Goal: Task Accomplishment & Management: Manage account settings

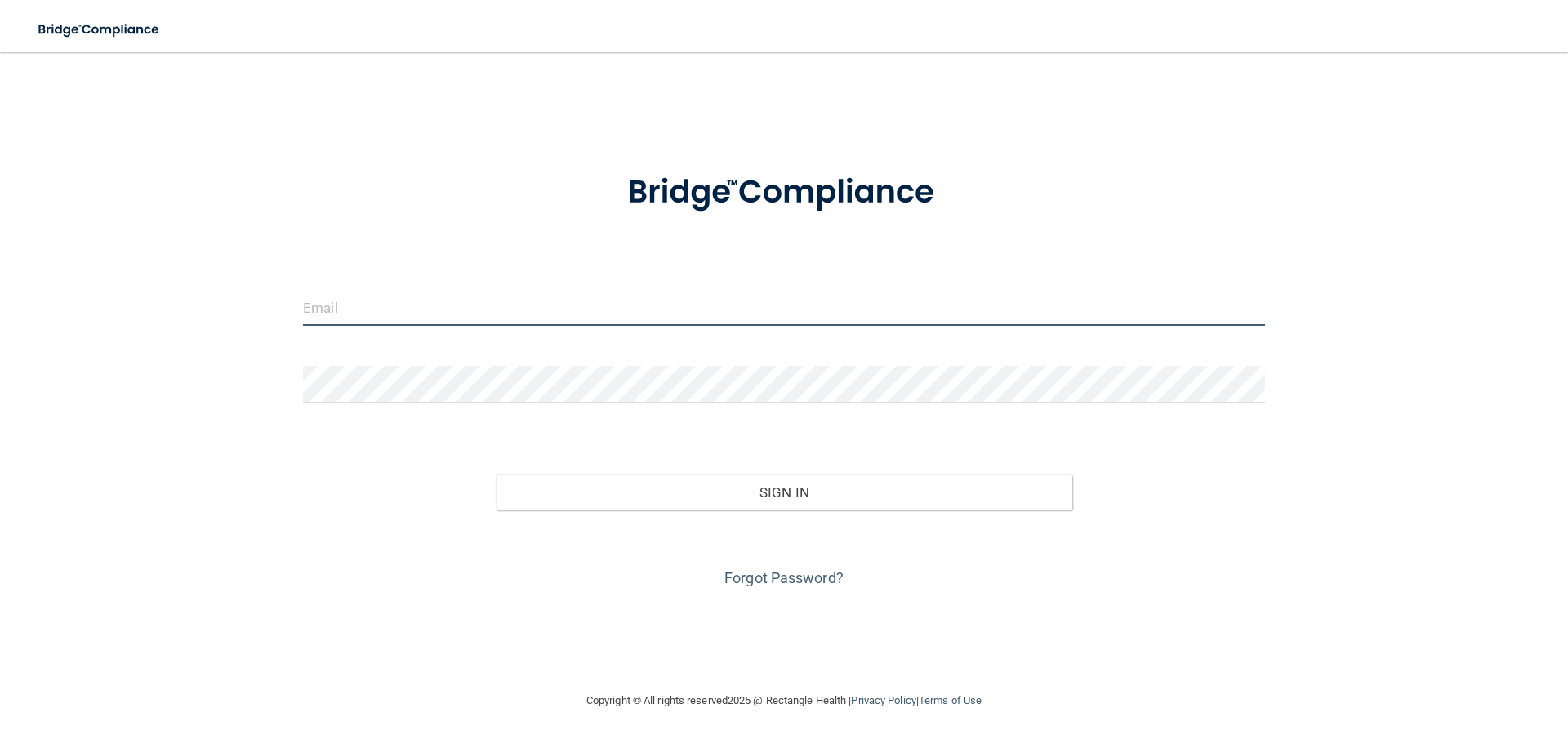
type input "[EMAIL_ADDRESS][DOMAIN_NAME]"
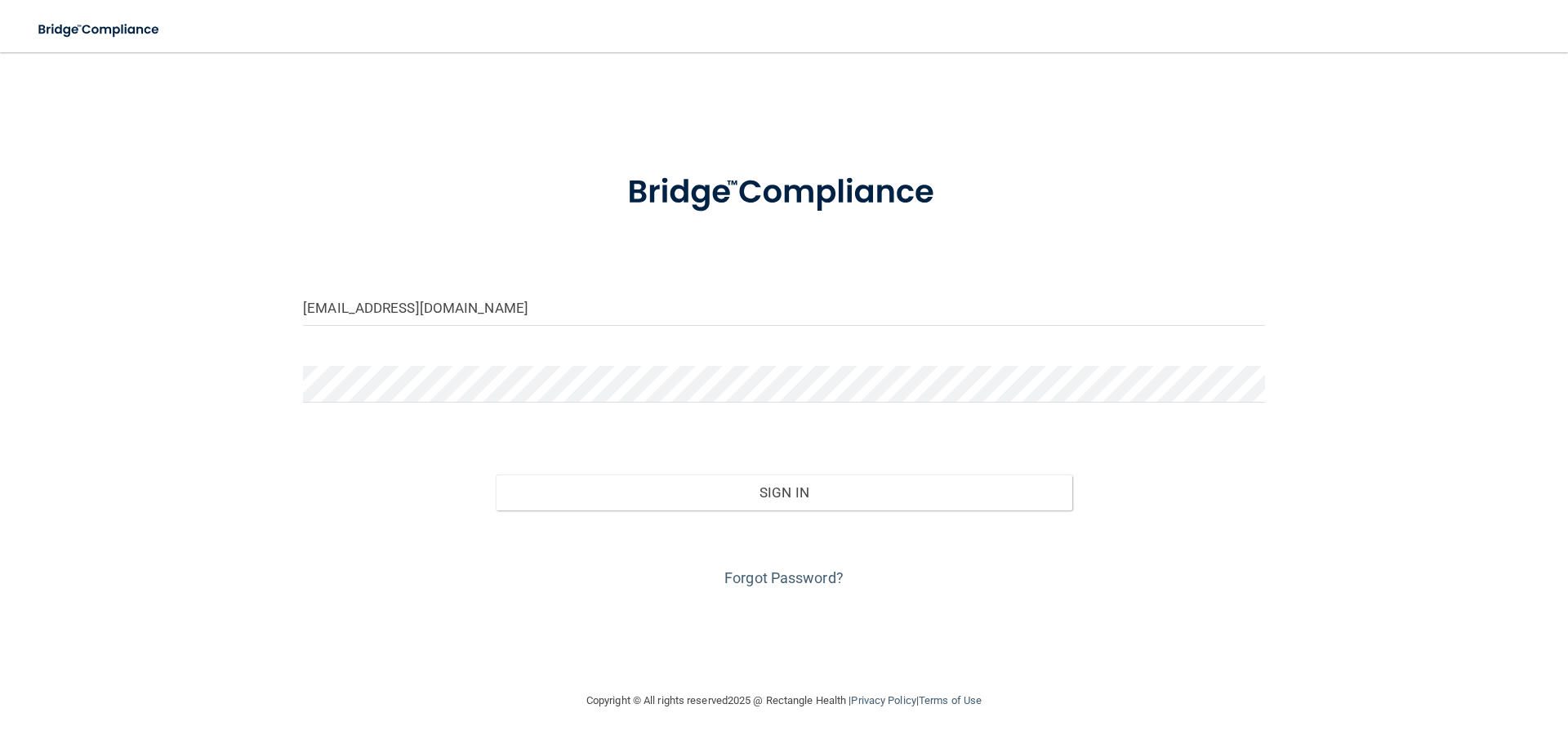
click at [631, 512] on div "Forgot Password?" at bounding box center [784, 551] width 987 height 82
click at [631, 510] on div "Forgot Password?" at bounding box center [784, 551] width 987 height 82
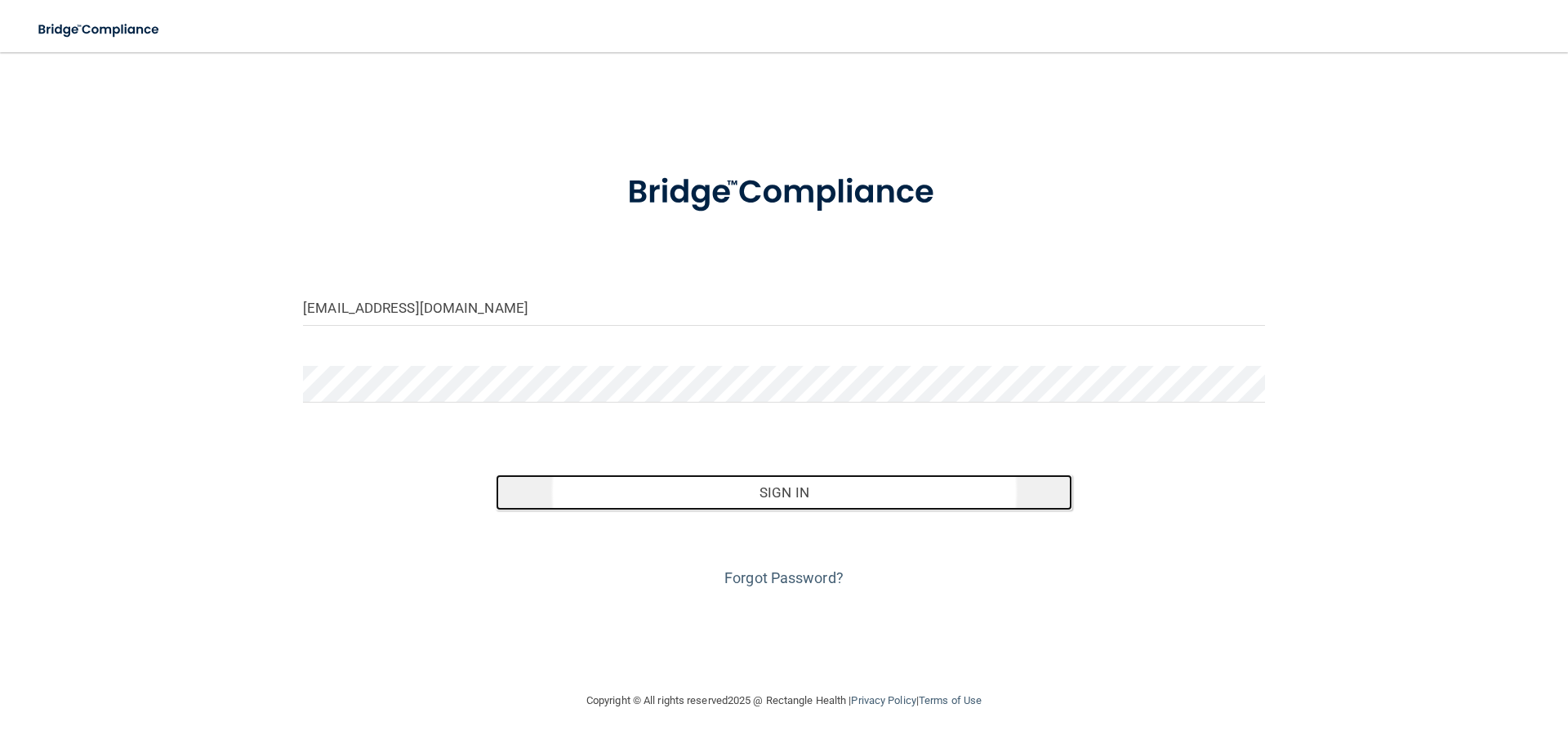
click at [631, 485] on button "Sign In" at bounding box center [784, 492] width 577 height 36
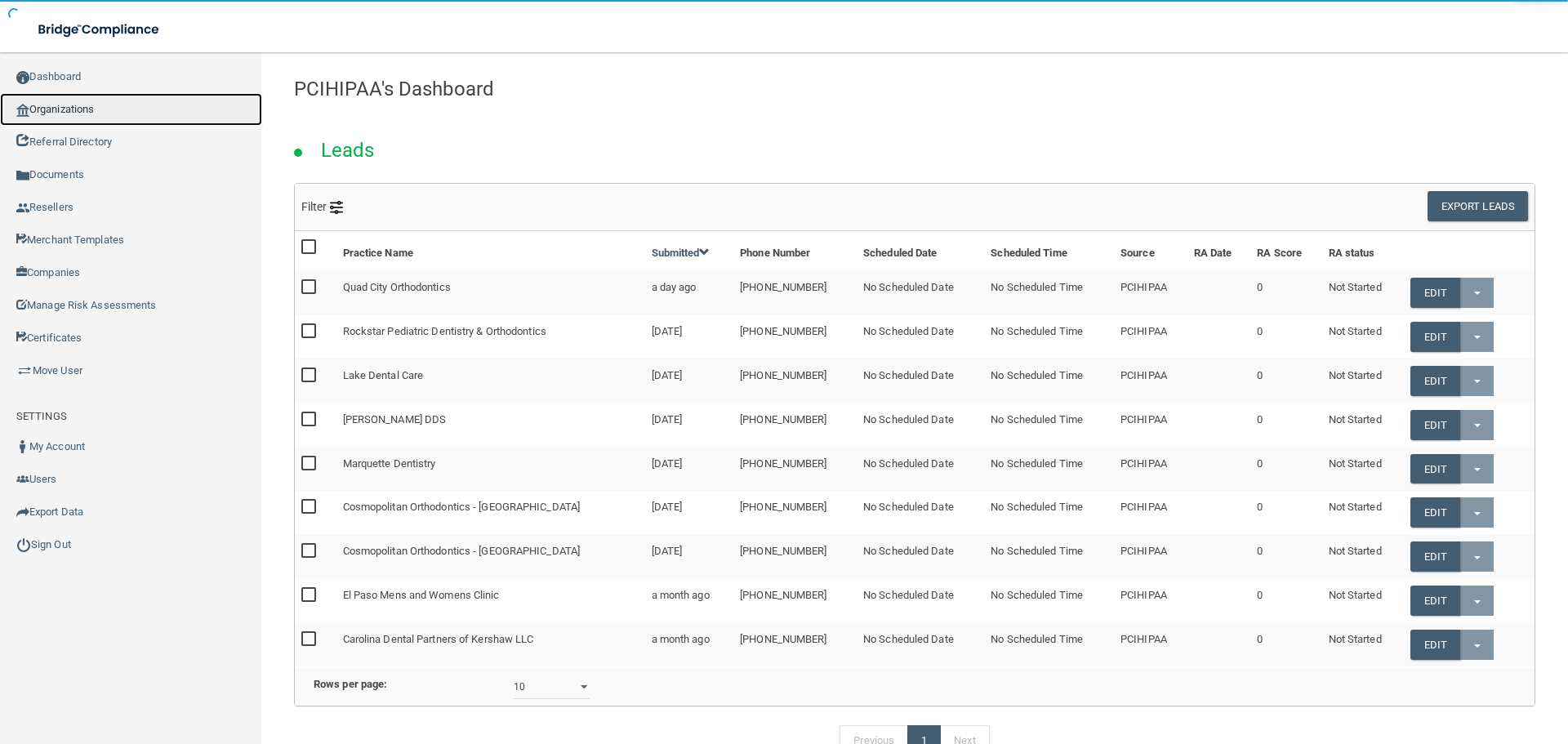
click at [114, 114] on link "Organizations" at bounding box center [131, 109] width 262 height 32
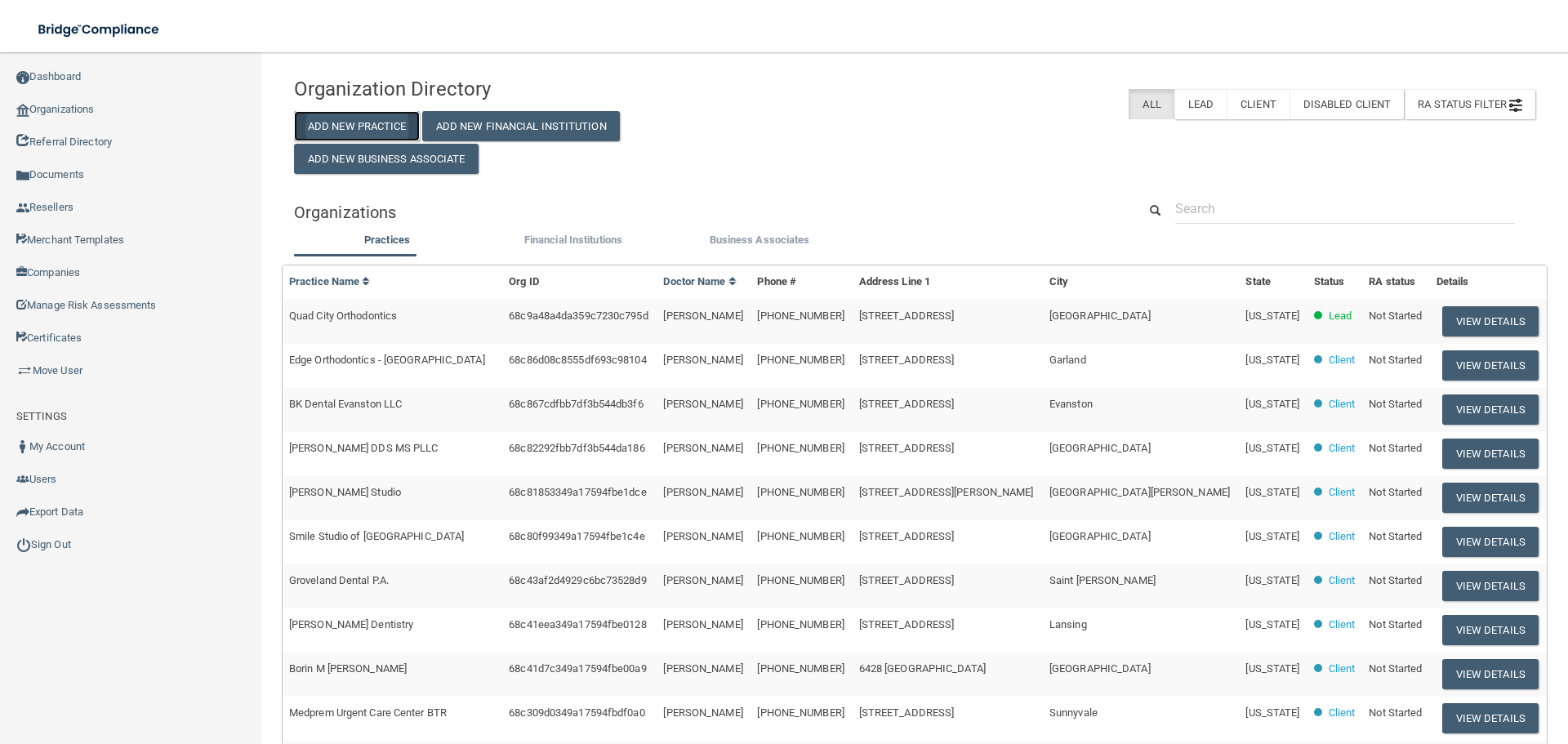
click at [369, 112] on button "Add New Practice" at bounding box center [357, 126] width 126 height 31
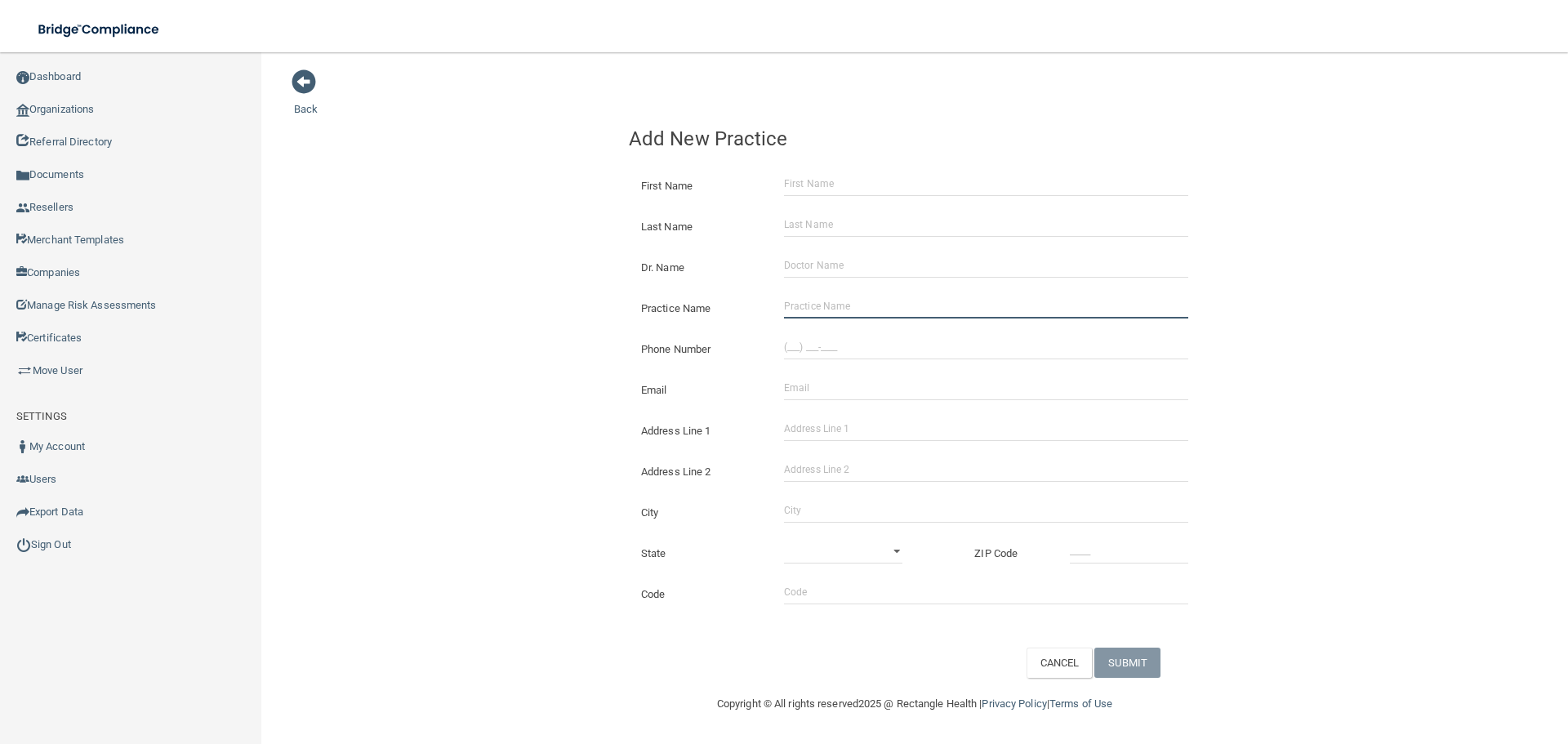
drag, startPoint x: 796, startPoint y: 305, endPoint x: 617, endPoint y: 304, distance: 179.0
click at [796, 305] on input "Practice Name" at bounding box center [986, 307] width 404 height 24
paste input "East Memphis Dental Care"
type input "East Memphis Dental Care"
drag, startPoint x: 808, startPoint y: 337, endPoint x: 219, endPoint y: 296, distance: 590.4
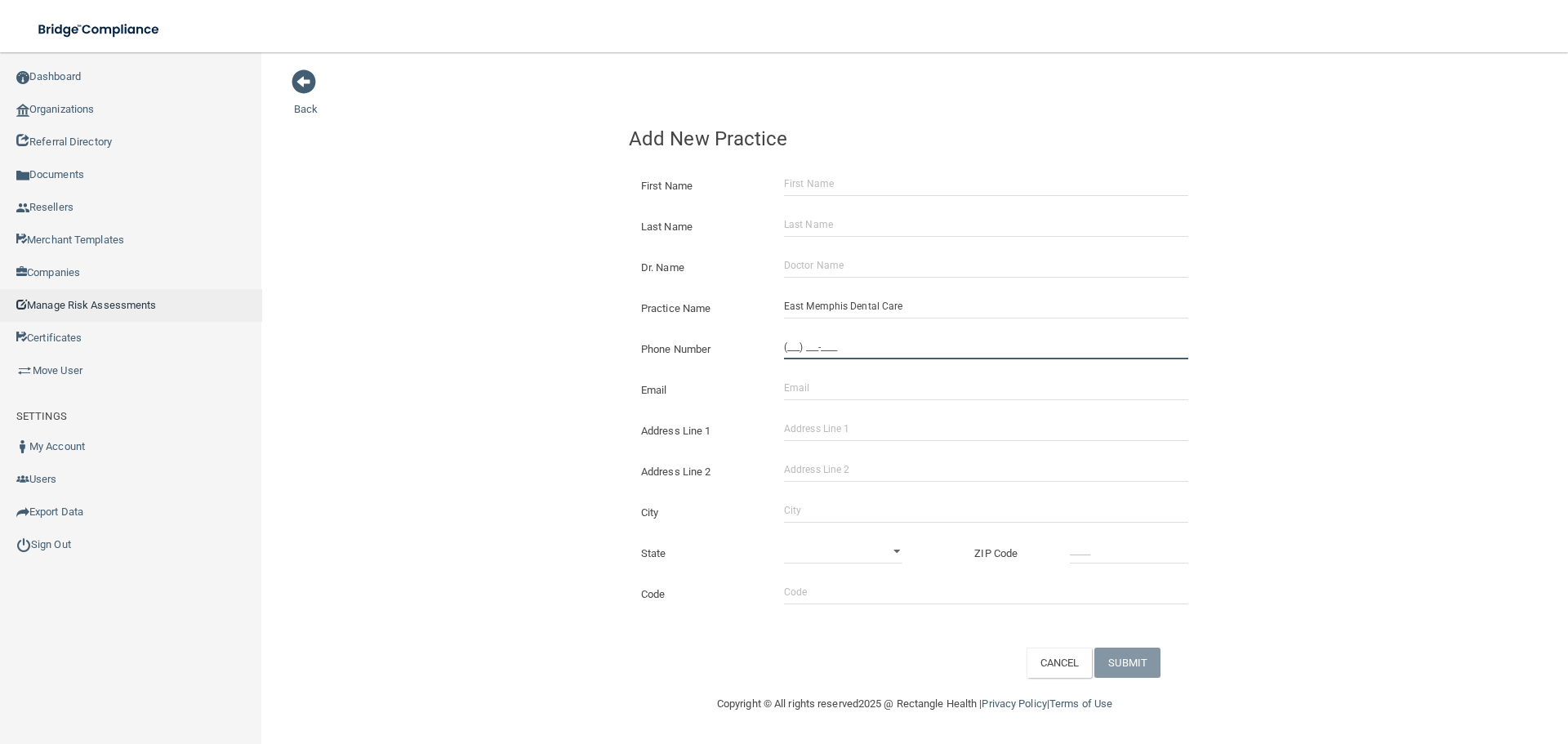
click at [808, 337] on input "(___) ___-____" at bounding box center [986, 347] width 404 height 24
paste input "901) 794-3391"
type input "[PHONE_NUMBER]"
click at [899, 430] on input "Address Line 1" at bounding box center [986, 429] width 404 height 24
paste input "[STREET_ADDRESS]"
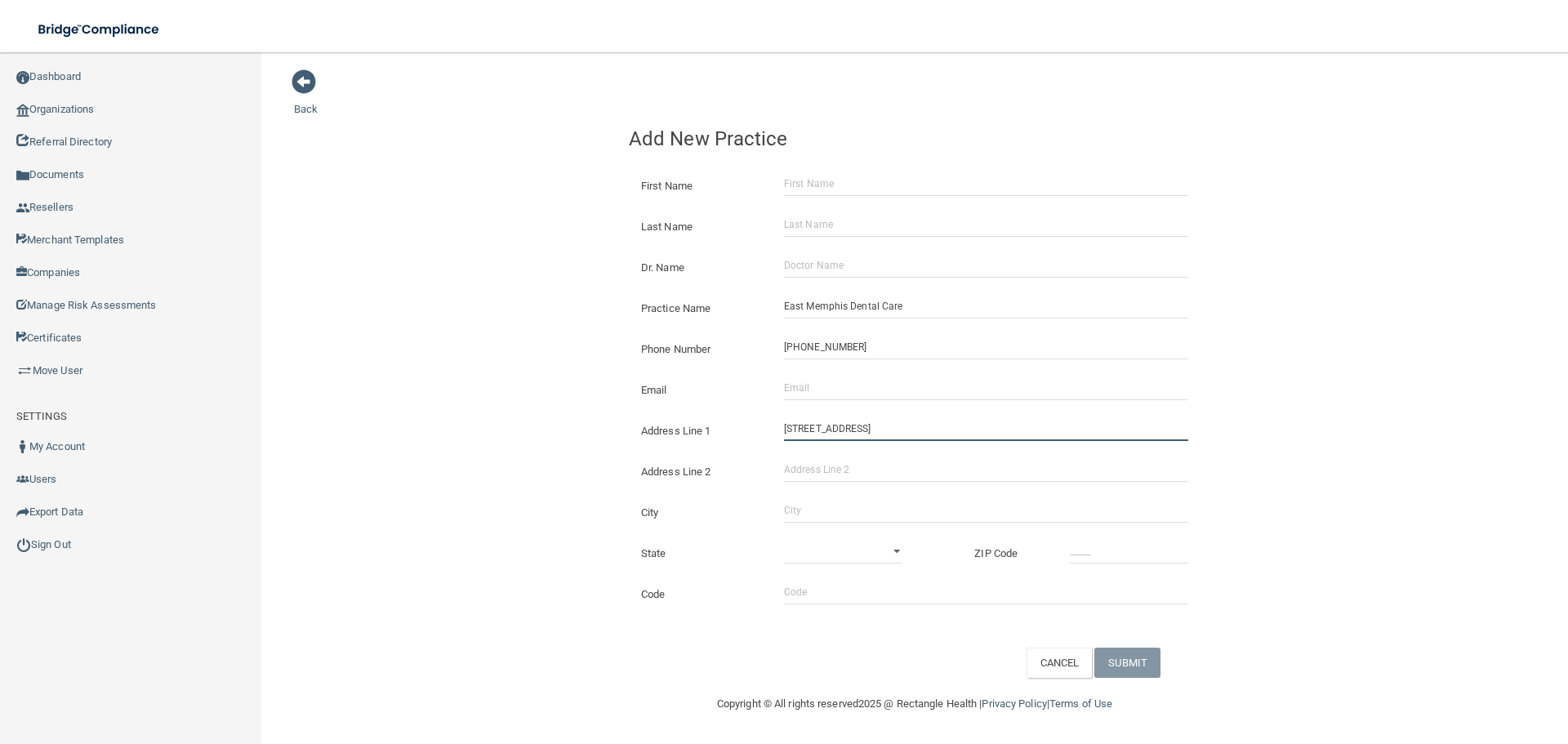
type input "[STREET_ADDRESS]"
click at [812, 506] on input "City" at bounding box center [986, 510] width 404 height 24
type input "Mephis"
click at [812, 548] on select "[US_STATE] [US_STATE] [US_STATE] [US_STATE] [US_STATE] [US_STATE] [US_STATE] [U…" at bounding box center [844, 551] width 119 height 24
select select "42"
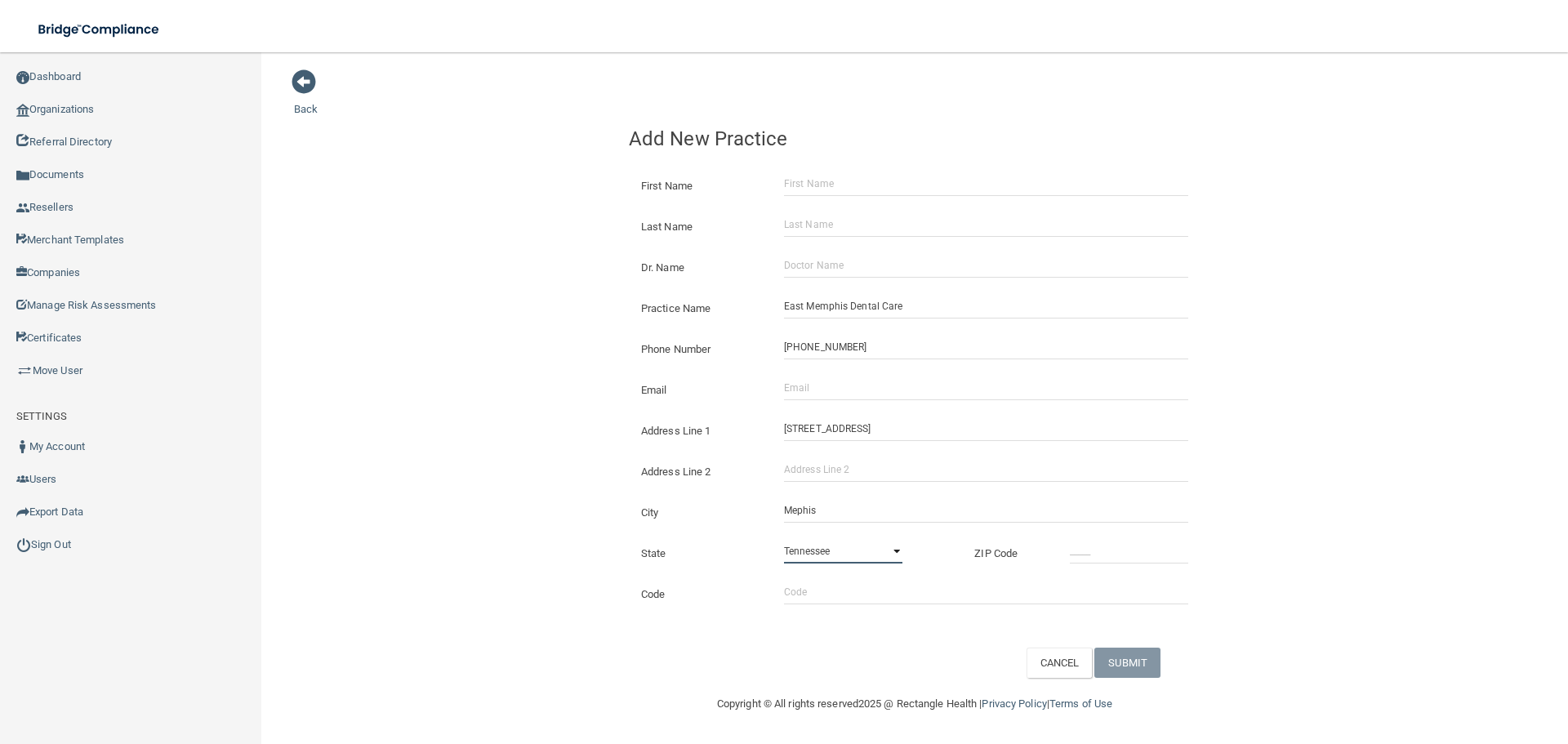
click at [784, 539] on select "[US_STATE] [US_STATE] [US_STATE] [US_STATE] [US_STATE] [US_STATE] [US_STATE] [U…" at bounding box center [844, 551] width 119 height 24
click at [1135, 562] on input "_____" at bounding box center [1129, 551] width 119 height 24
type input "38115"
click at [596, 485] on div "Back Add New Practice First Name Last Name Dr. Name Practice Name [GEOGRAPHIC_D…" at bounding box center [915, 374] width 1241 height 610
click at [921, 398] on input "Email" at bounding box center [986, 388] width 404 height 24
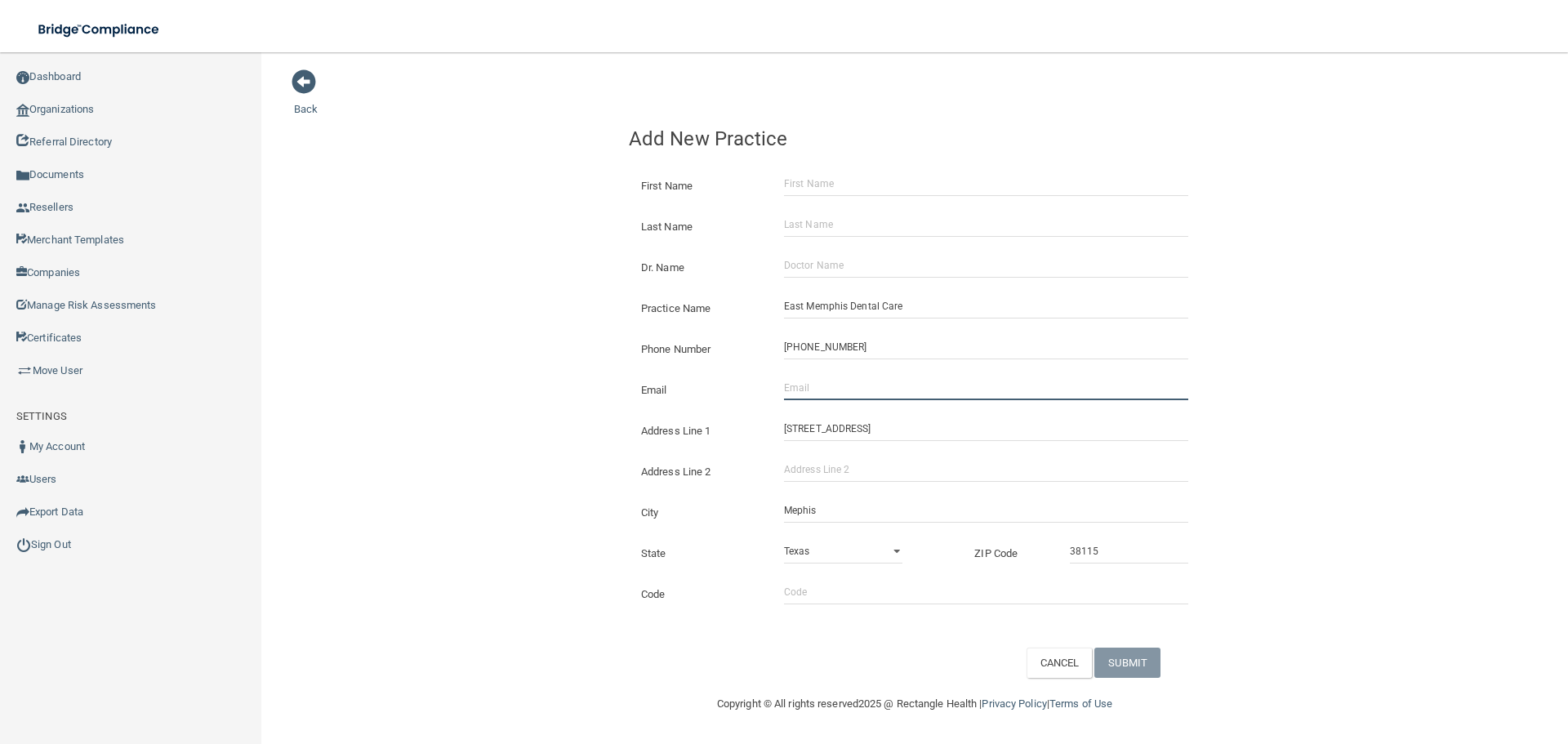
paste input "[EMAIL_ADDRESS][DOMAIN_NAME]"
type input "[EMAIL_ADDRESS][DOMAIN_NAME]"
click at [602, 371] on div "Back Add New Practice First Name Last Name Dr. Name Practice Name [GEOGRAPHIC_D…" at bounding box center [915, 374] width 1241 height 610
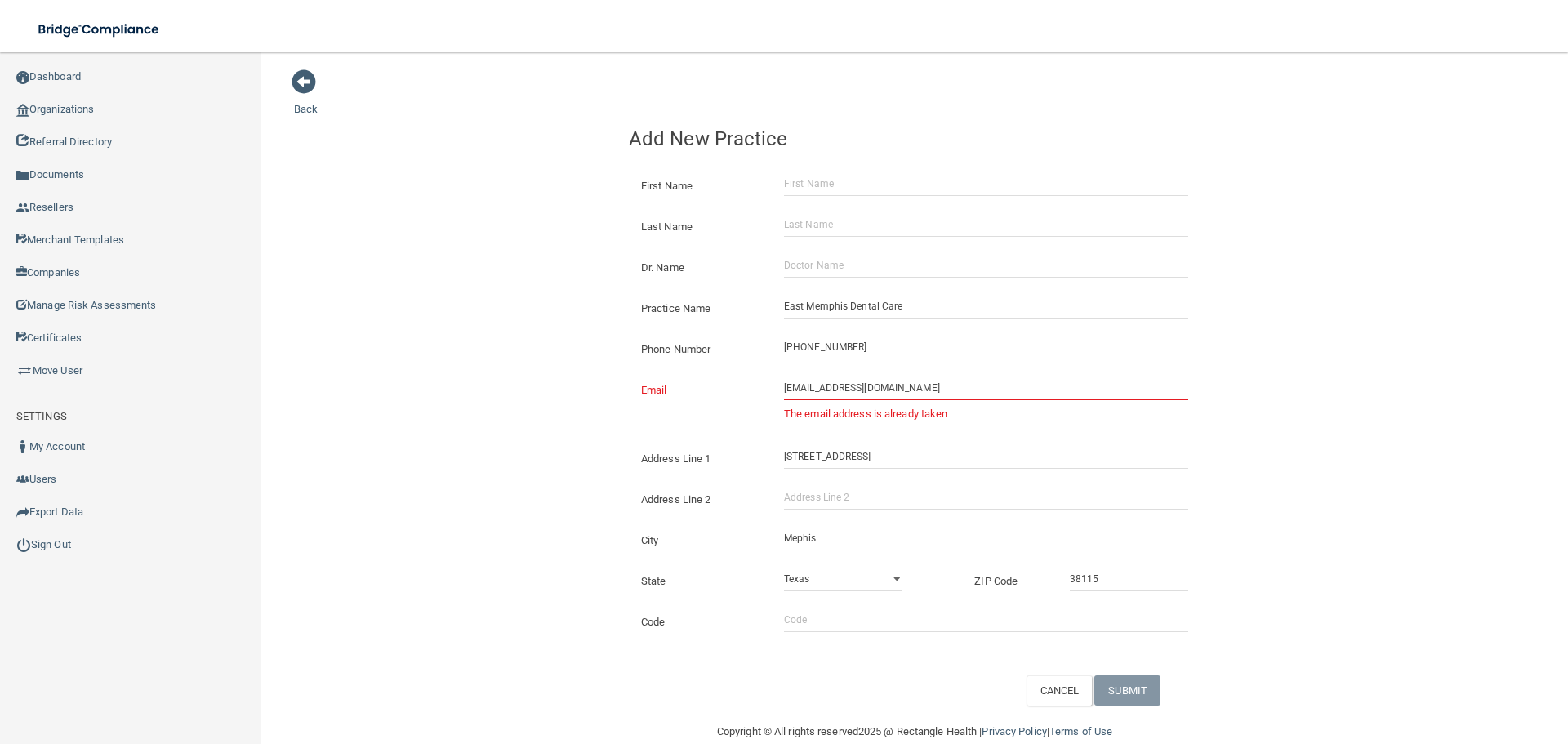
click at [808, 394] on input "[EMAIL_ADDRESS][DOMAIN_NAME]" at bounding box center [986, 388] width 404 height 24
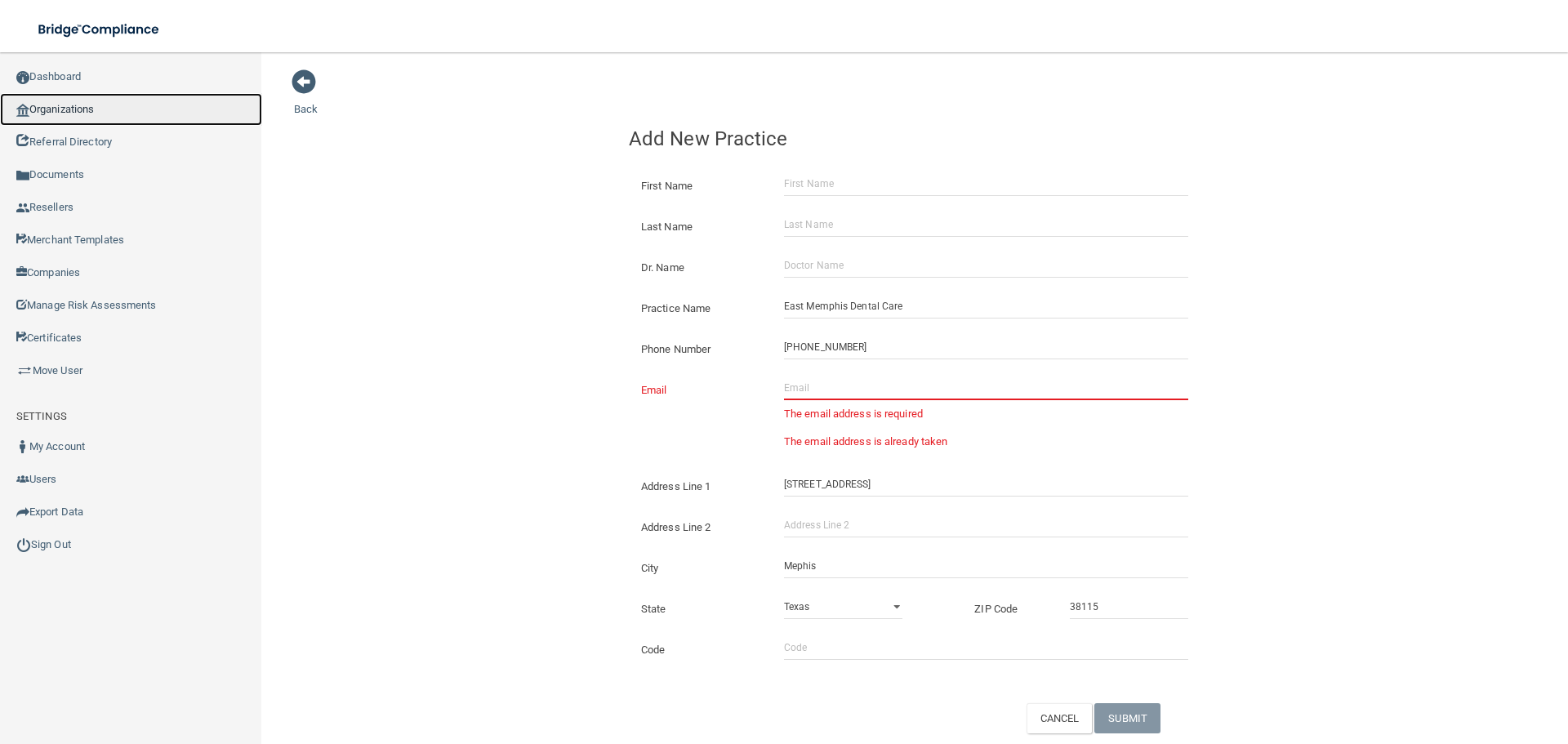
click at [106, 118] on link "Organizations" at bounding box center [131, 109] width 262 height 32
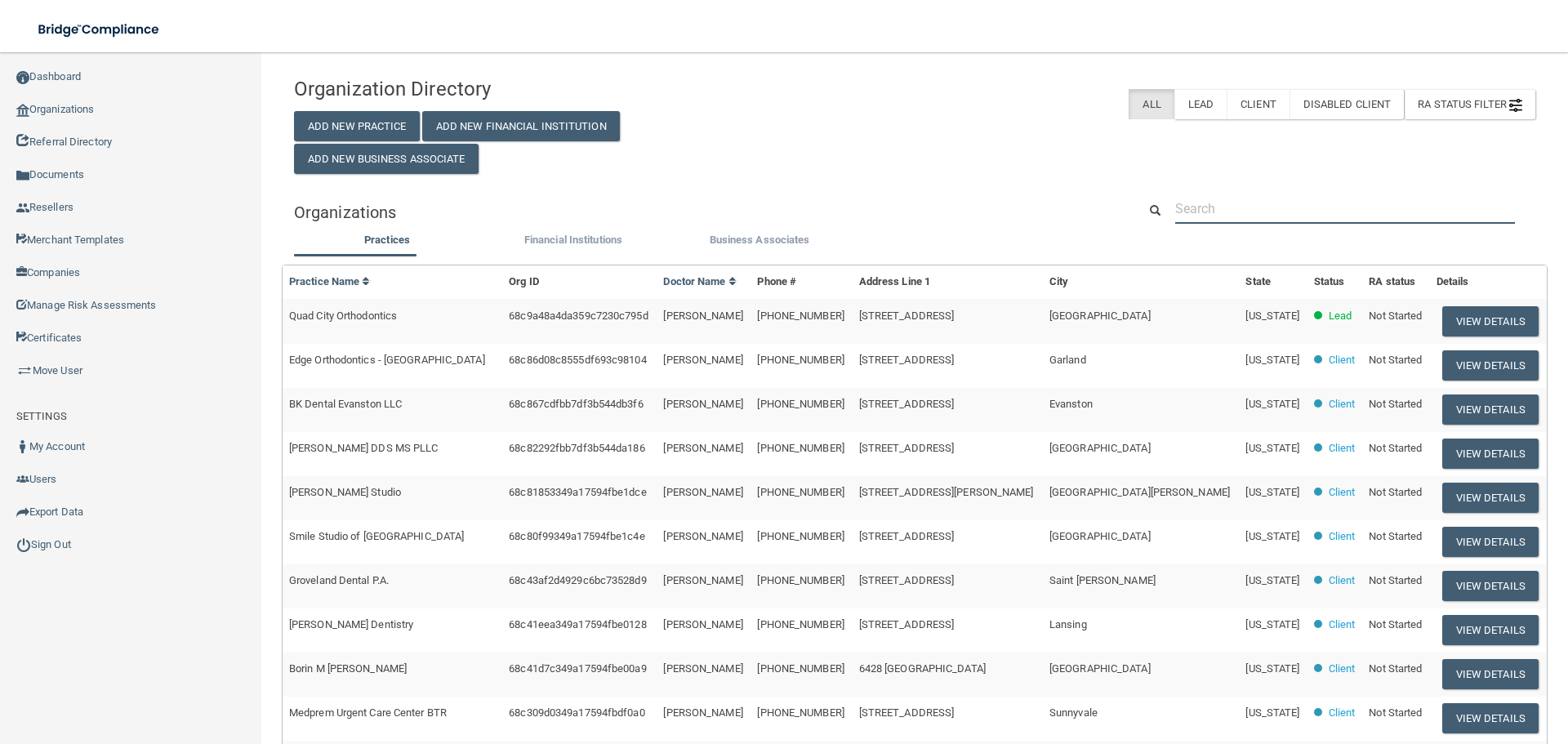
click at [1258, 218] on input "text" at bounding box center [1345, 209] width 340 height 31
paste input "[EMAIL_ADDRESS][DOMAIN_NAME]"
type input "[EMAIL_ADDRESS][DOMAIN_NAME]"
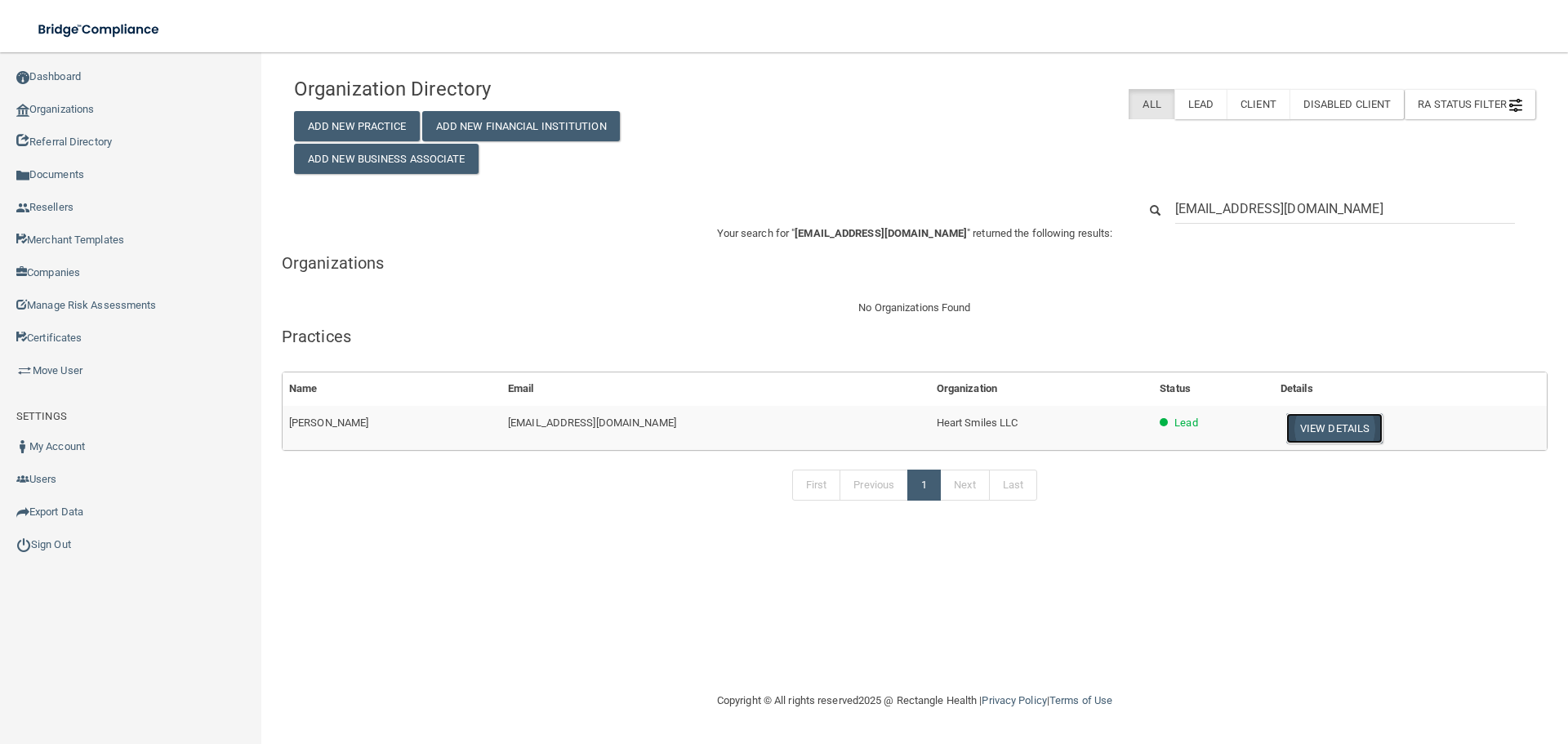
click at [1287, 430] on button "View Details" at bounding box center [1335, 428] width 96 height 31
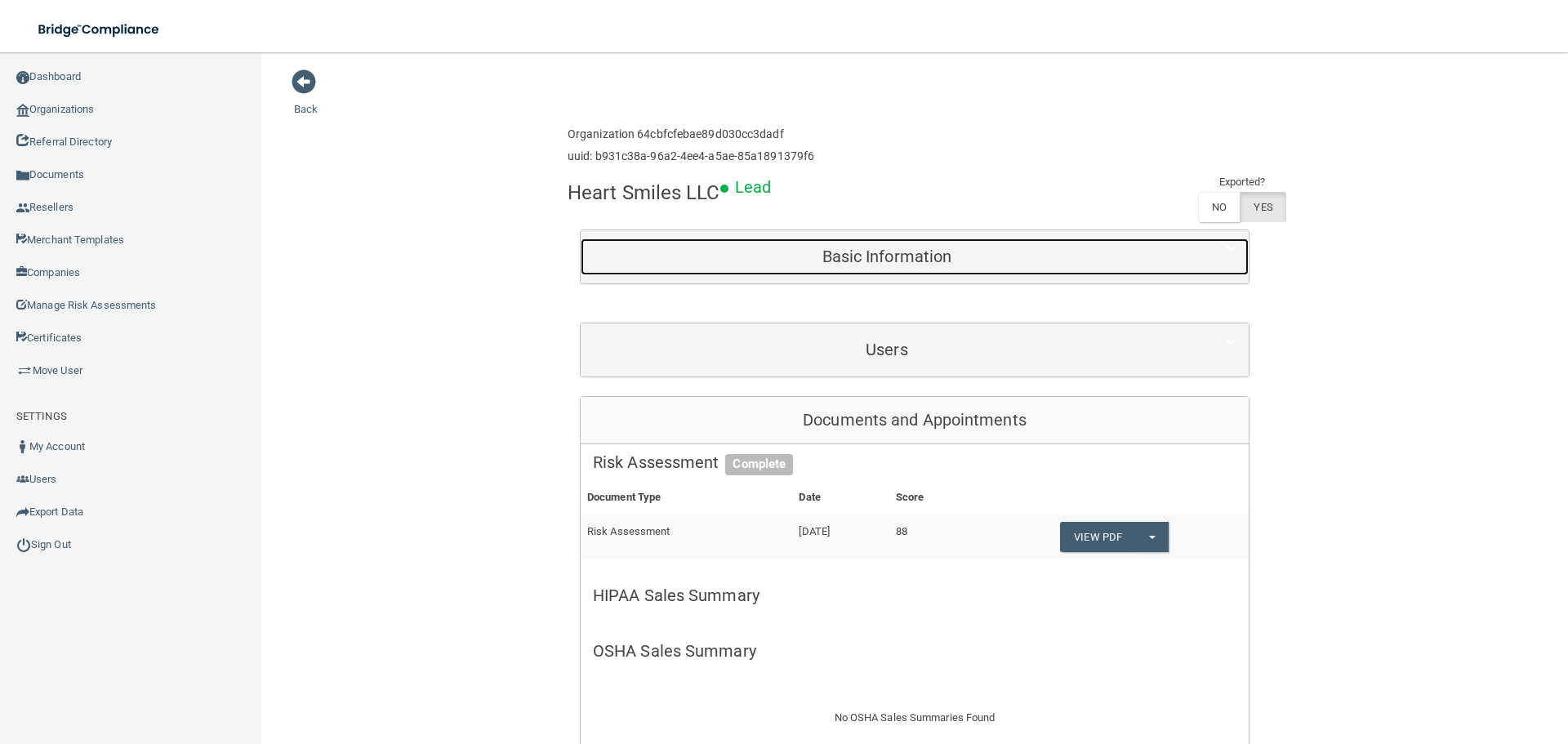
click at [816, 247] on h5 "Basic Information" at bounding box center [887, 256] width 588 height 18
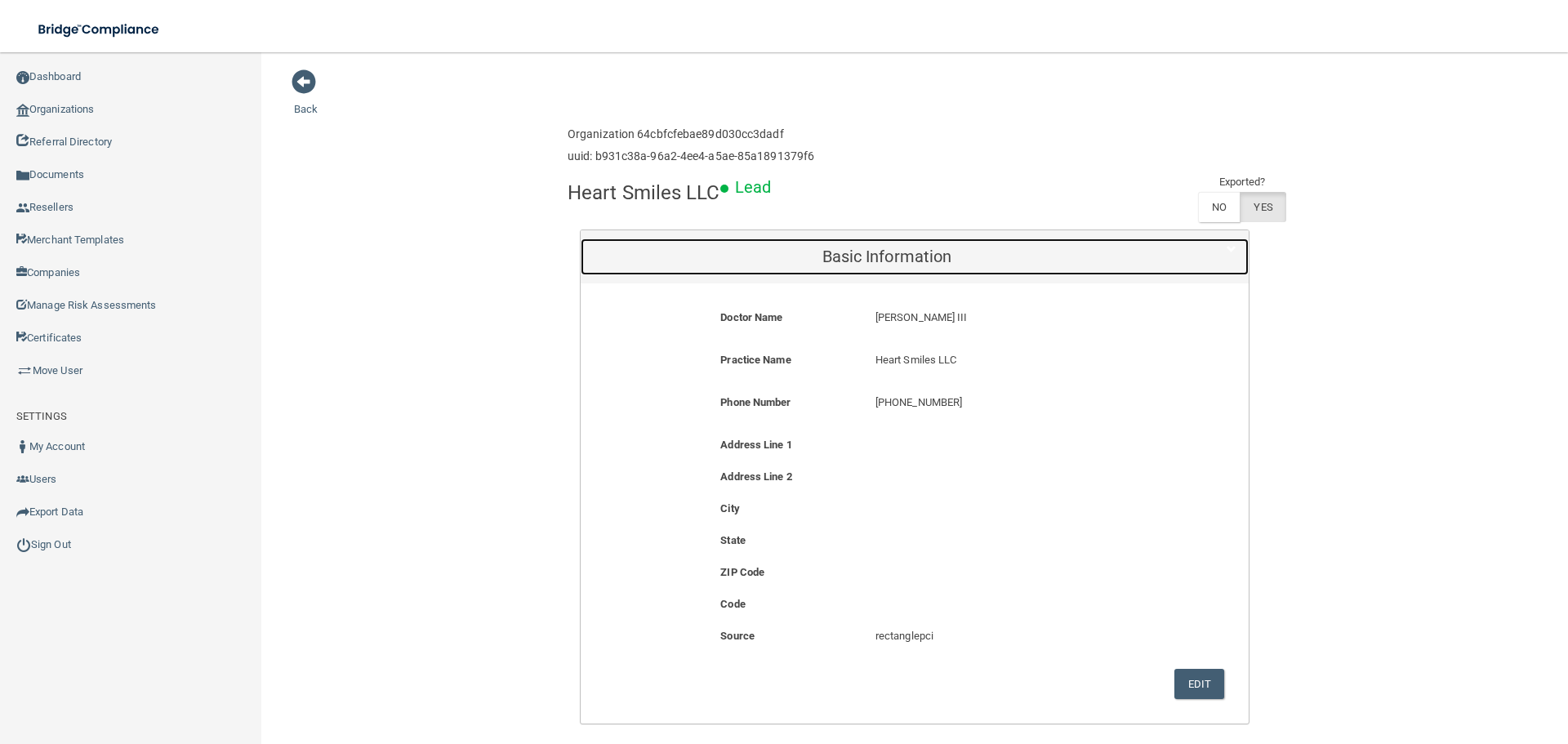
scroll to position [245, 0]
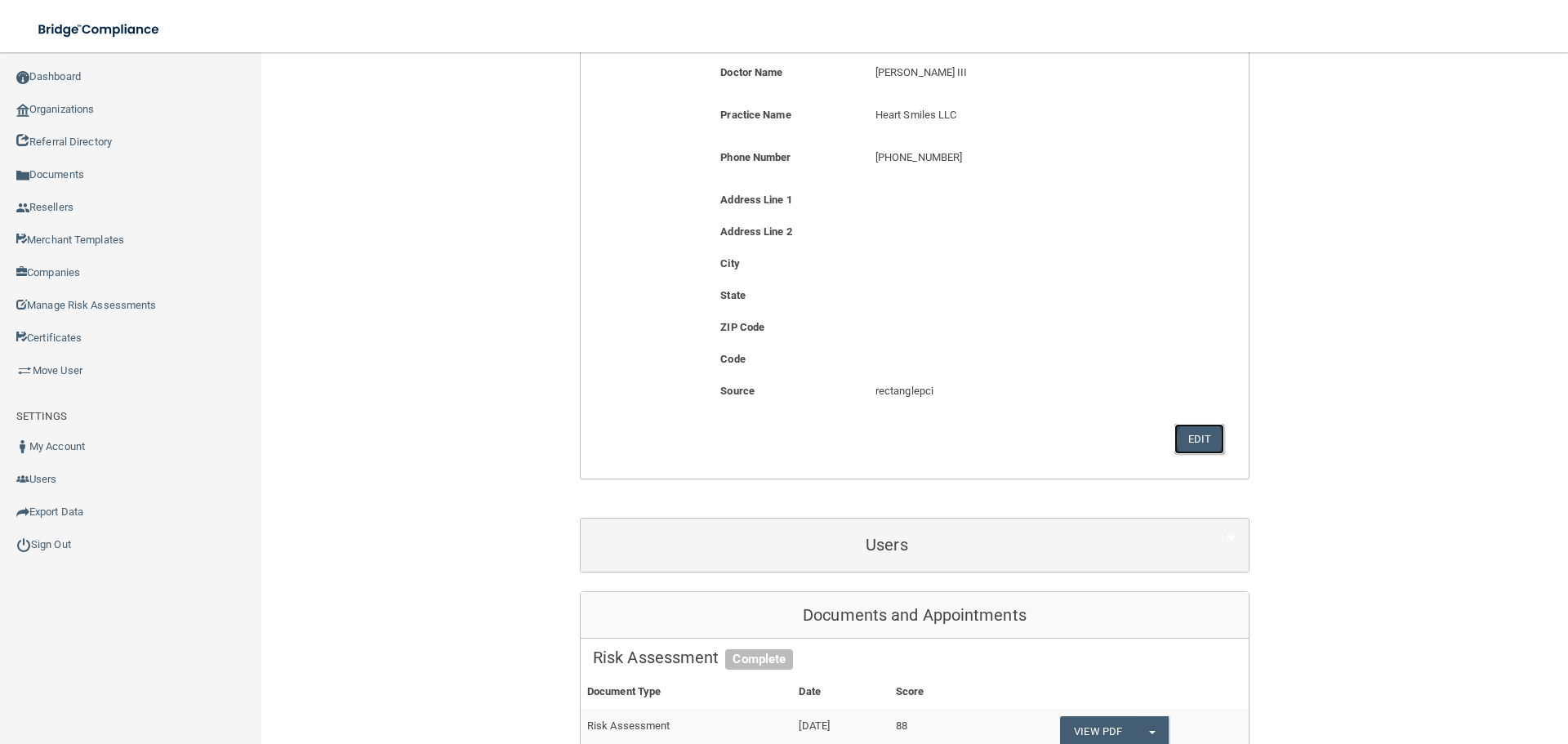
click at [1180, 435] on button "Edit" at bounding box center [1199, 438] width 50 height 31
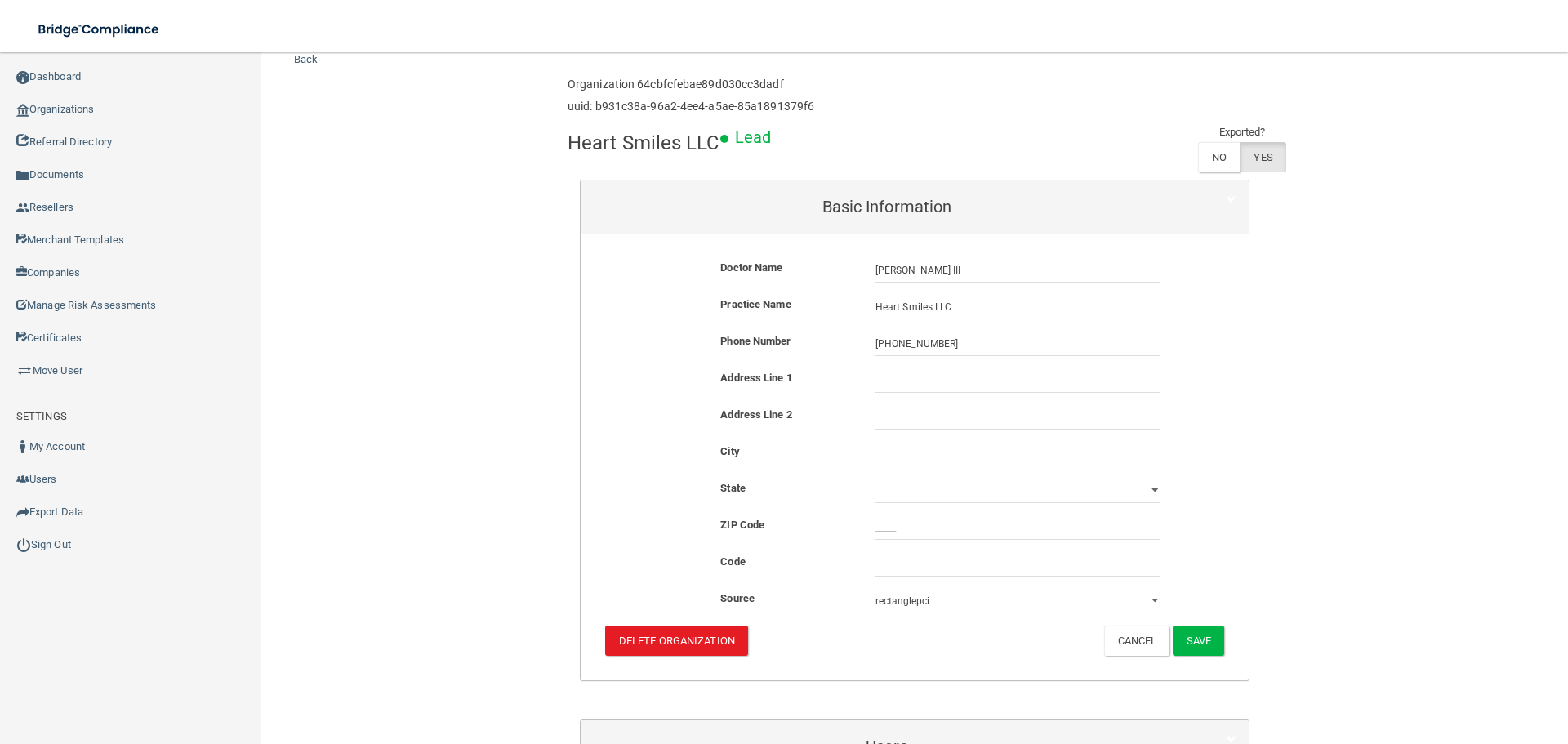
scroll to position [0, 0]
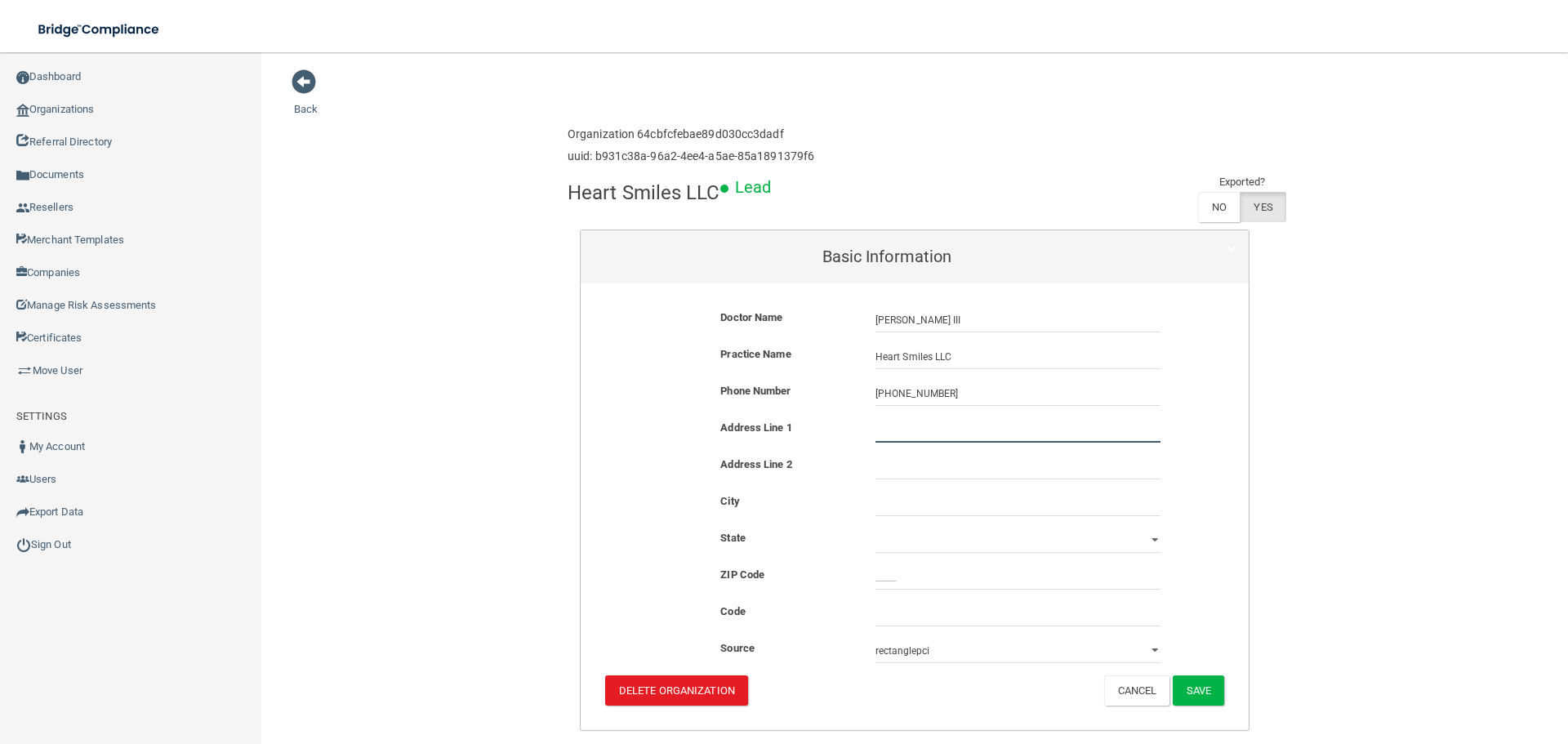
click at [917, 434] on input "text" at bounding box center [1018, 431] width 285 height 24
paste input "[STREET_ADDRESS]"
type input "[STREET_ADDRESS]"
click at [929, 499] on input "text" at bounding box center [1018, 504] width 285 height 24
type input "[GEOGRAPHIC_DATA]"
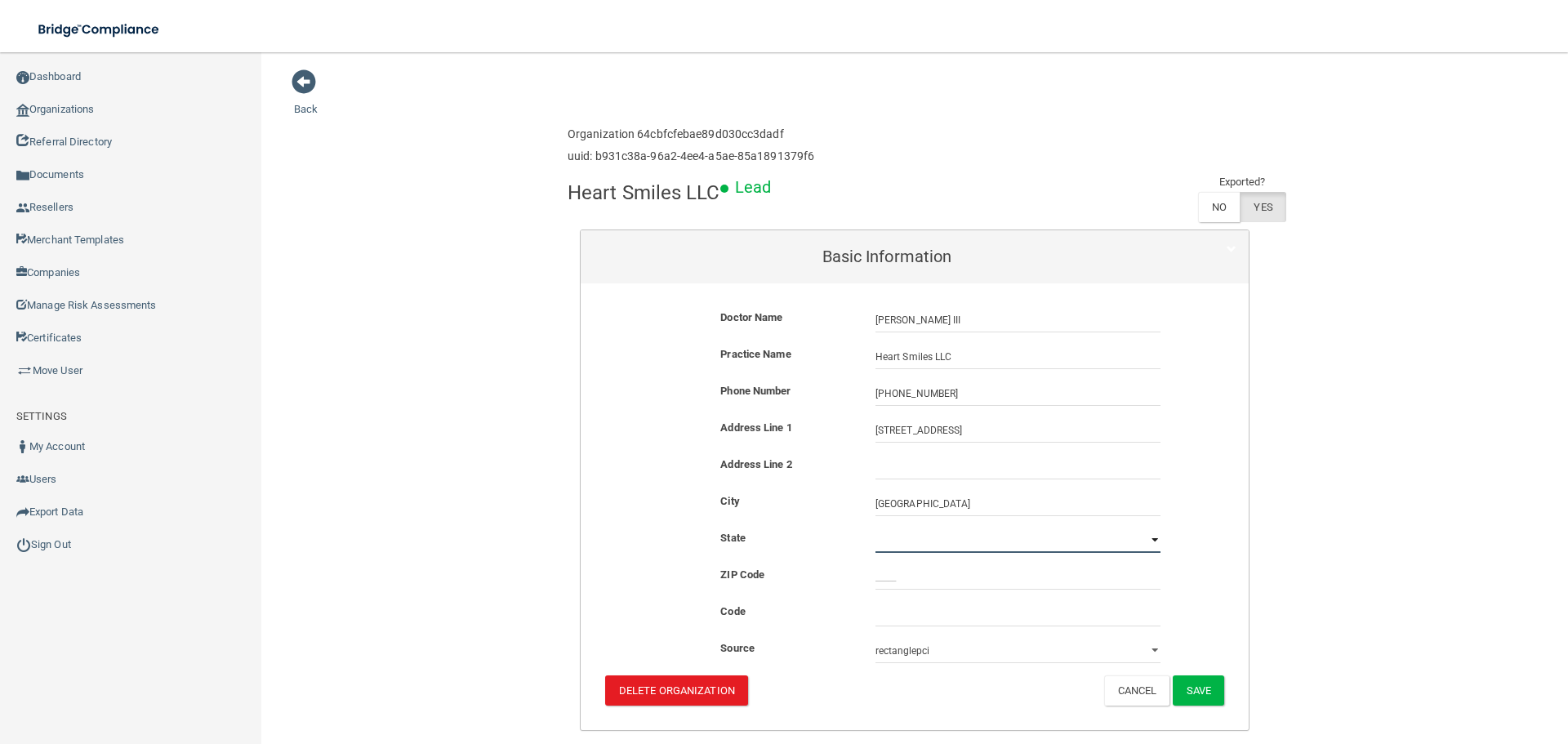
click at [917, 531] on select "[US_STATE] [US_STATE] [US_STATE] [US_STATE] [US_STATE] [US_STATE] [US_STATE] [U…" at bounding box center [1018, 541] width 285 height 24
select select "42"
click at [875, 528] on select "[US_STATE] [US_STATE] [US_STATE] [US_STATE] [US_STATE] [US_STATE] [US_STATE] [U…" at bounding box center [1018, 541] width 285 height 24
click at [927, 581] on input "_____" at bounding box center [1018, 577] width 285 height 24
type input "38115"
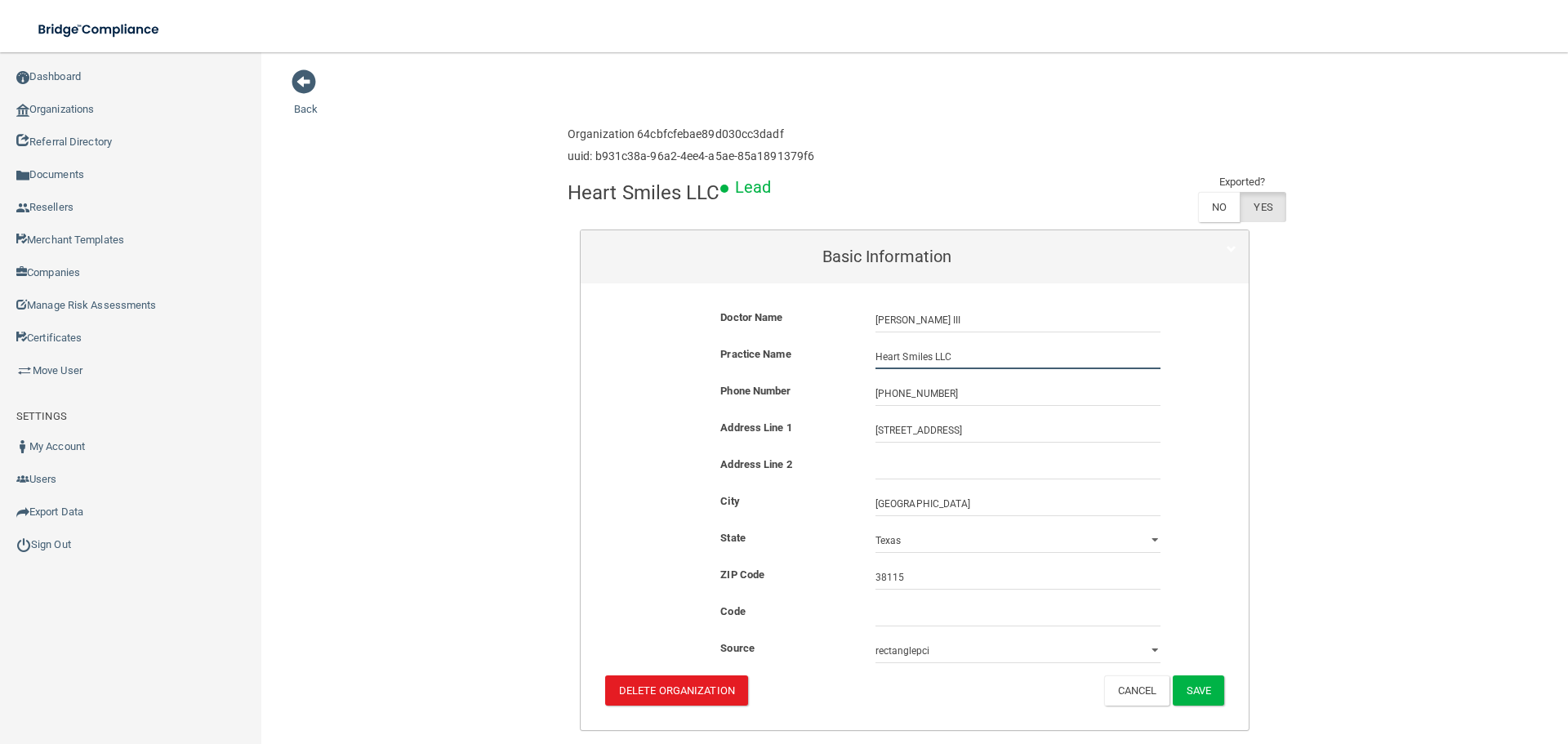
click at [939, 358] on input "Heart Smiles LLC" at bounding box center [1018, 357] width 285 height 24
paste input "East Memphis Dental Care"
type input "East Memphis Dental Care"
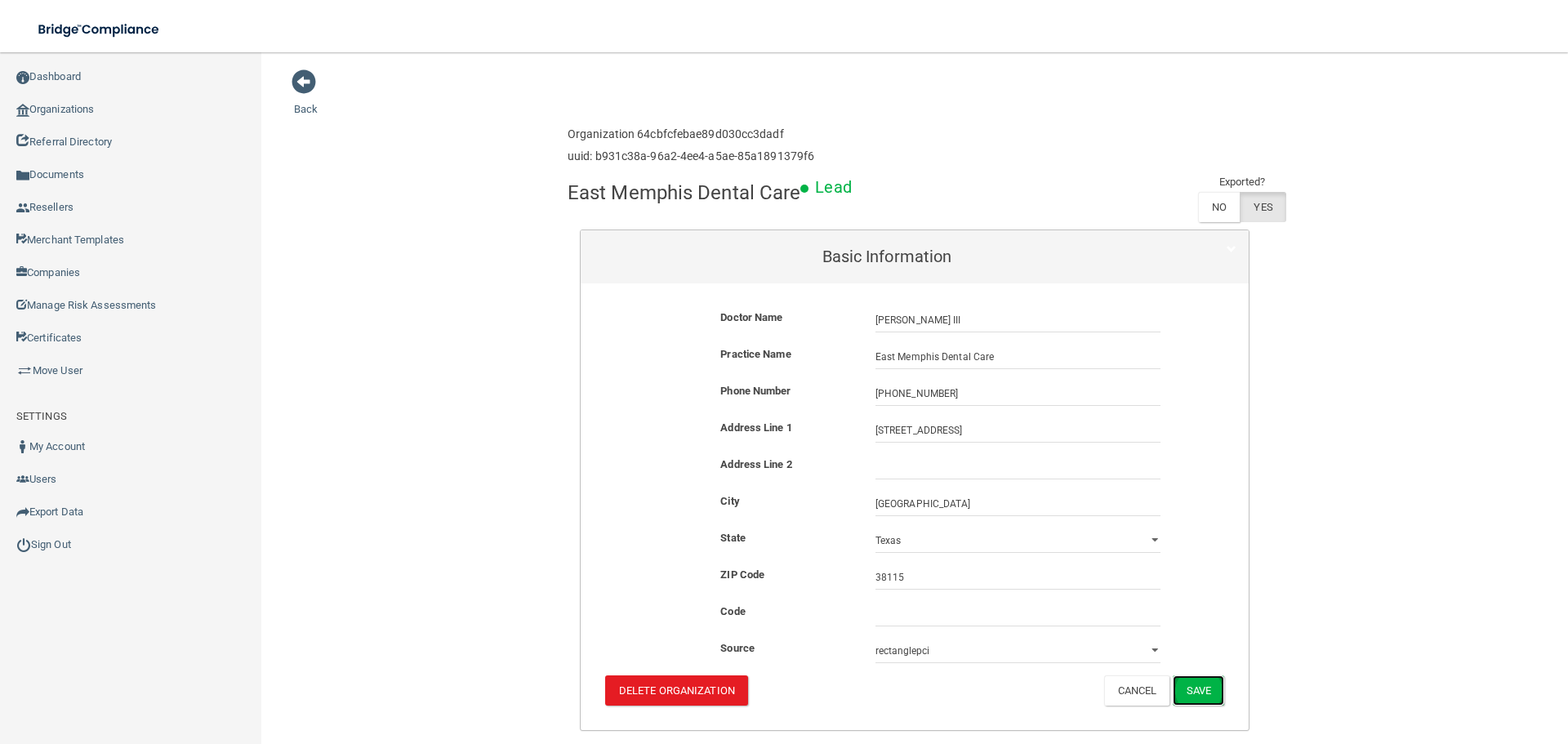
click at [1178, 683] on button "Save" at bounding box center [1198, 690] width 52 height 31
